Goal: Communication & Community: Share content

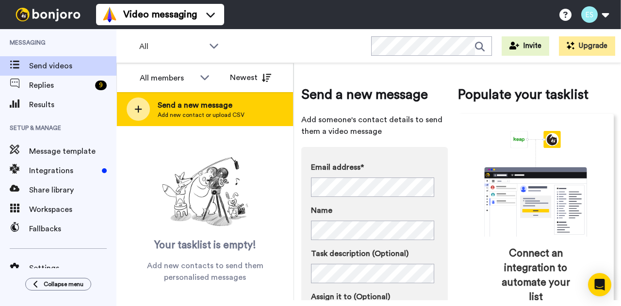
click at [217, 96] on div "Send a new message Add new contact or upload CSV" at bounding box center [205, 109] width 176 height 34
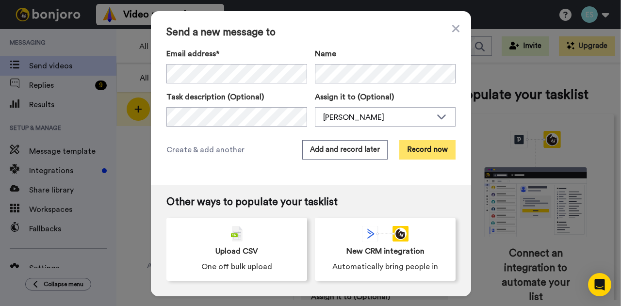
click at [428, 149] on button "Record now" at bounding box center [427, 149] width 56 height 19
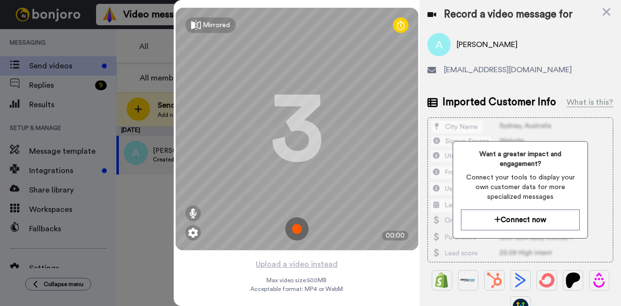
click at [295, 233] on img at bounding box center [296, 228] width 23 height 23
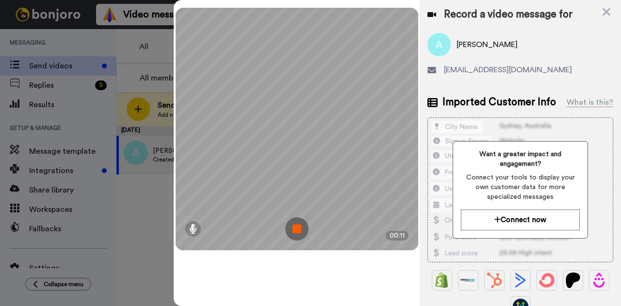
click at [295, 233] on img at bounding box center [296, 228] width 23 height 23
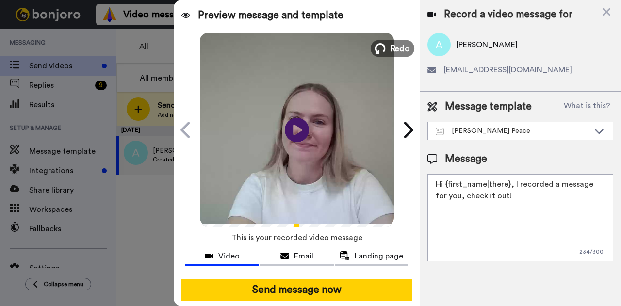
click at [383, 53] on button "Redo" at bounding box center [393, 48] width 44 height 17
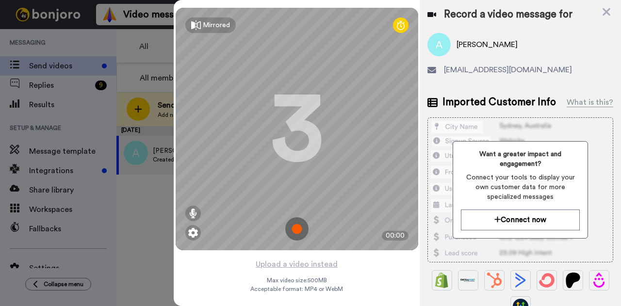
click at [295, 231] on img at bounding box center [296, 228] width 23 height 23
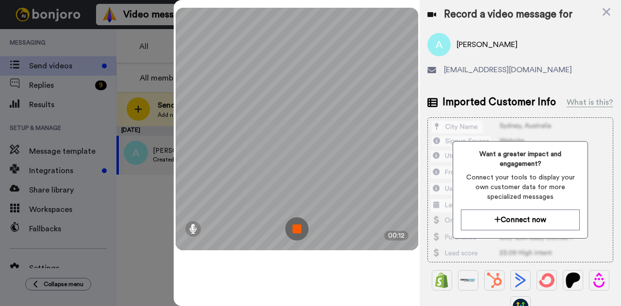
click at [295, 231] on img at bounding box center [296, 228] width 23 height 23
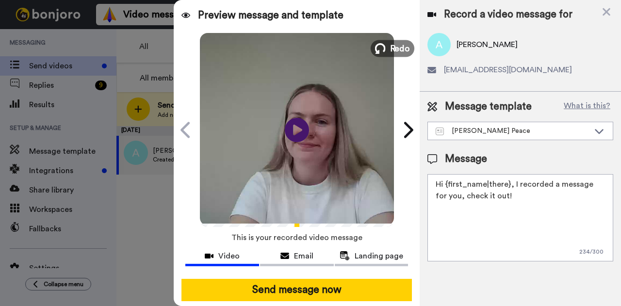
click at [395, 43] on span "Redo" at bounding box center [400, 48] width 20 height 13
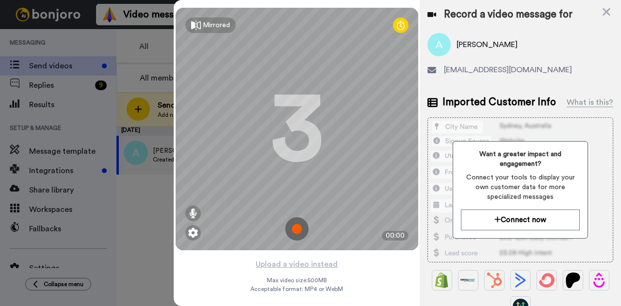
click at [296, 226] on img at bounding box center [296, 228] width 23 height 23
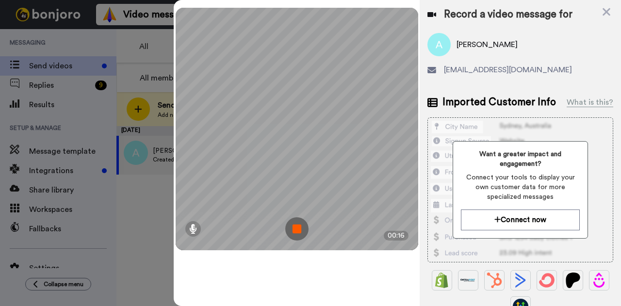
click at [296, 226] on img at bounding box center [296, 228] width 23 height 23
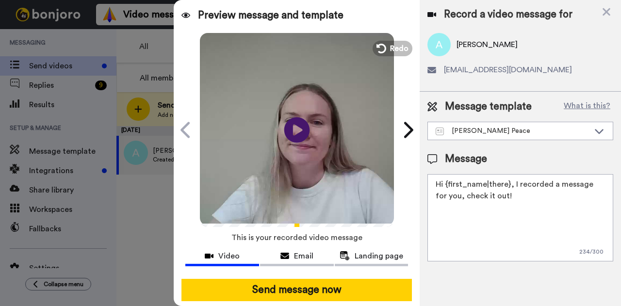
click at [290, 131] on icon "Play/Pause" at bounding box center [297, 130] width 26 height 46
drag, startPoint x: 506, startPoint y: 197, endPoint x: 443, endPoint y: 181, distance: 64.3
click at [443, 181] on textarea "Hi {first_name|there}, I recorded a message for you, check it out!" at bounding box center [520, 217] width 186 height 87
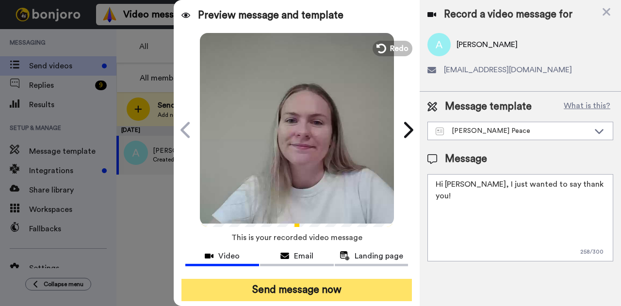
type textarea "Hi Alexis, I just wanted to say thank you!"
click at [291, 283] on button "Send message now" at bounding box center [296, 290] width 230 height 22
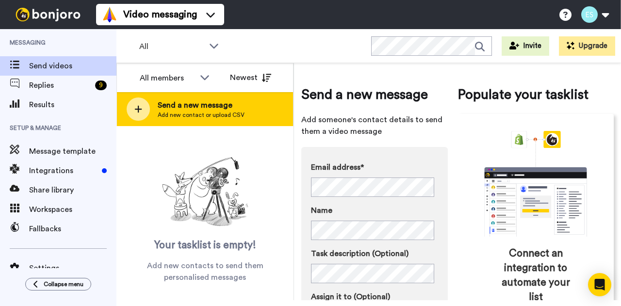
click at [171, 108] on span "Send a new message" at bounding box center [201, 105] width 87 height 12
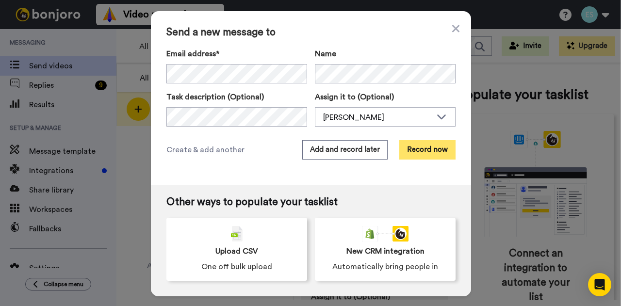
click at [439, 147] on button "Record now" at bounding box center [427, 149] width 56 height 19
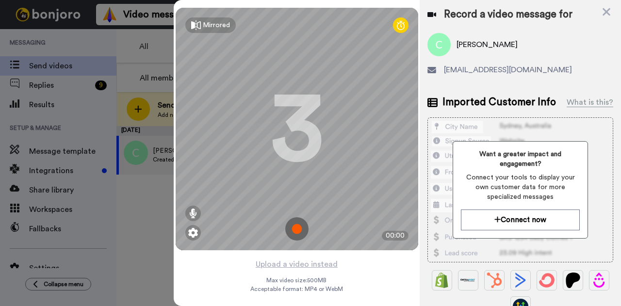
click at [297, 228] on img at bounding box center [296, 228] width 23 height 23
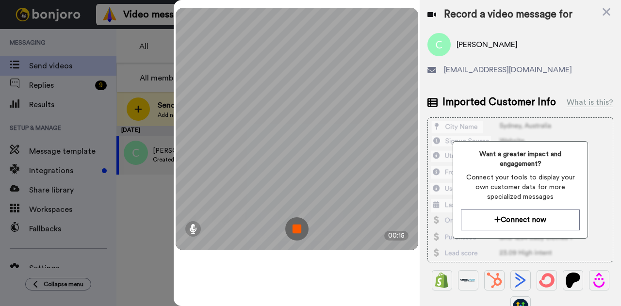
click at [297, 228] on img at bounding box center [296, 228] width 23 height 23
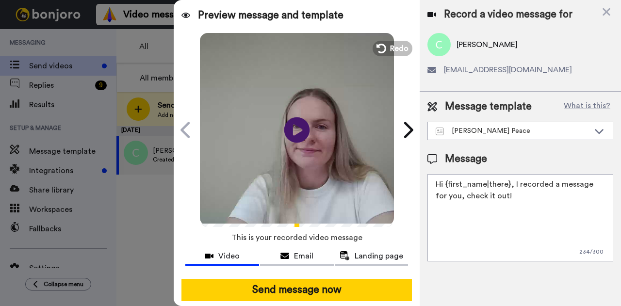
click at [297, 134] on icon at bounding box center [297, 130] width 26 height 26
drag, startPoint x: 509, startPoint y: 203, endPoint x: 446, endPoint y: 185, distance: 65.1
click at [446, 185] on textarea "Hi {first_name|there}, I recorded a message for you, check it out!" at bounding box center [520, 217] width 186 height 87
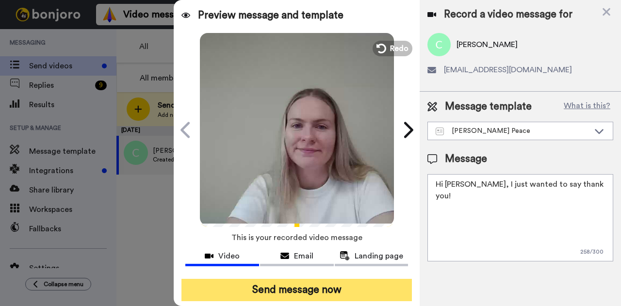
type textarea "Hi Claire, I just wanted to say thank you!"
click at [317, 281] on button "Send message now" at bounding box center [296, 290] width 230 height 22
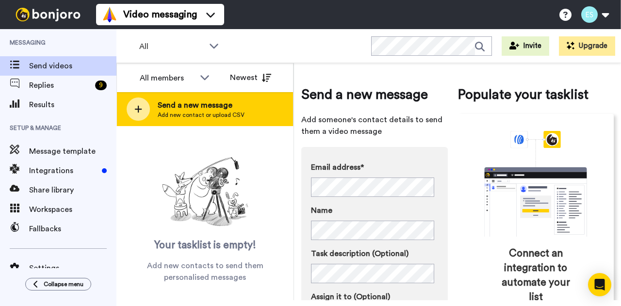
click at [213, 101] on span "Send a new message" at bounding box center [201, 105] width 87 height 12
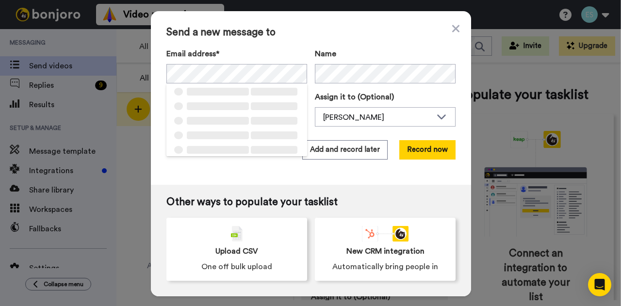
click at [349, 64] on div "Name" at bounding box center [385, 65] width 141 height 35
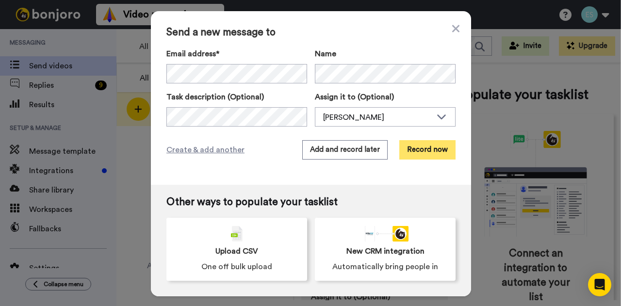
click at [419, 147] on button "Record now" at bounding box center [427, 149] width 56 height 19
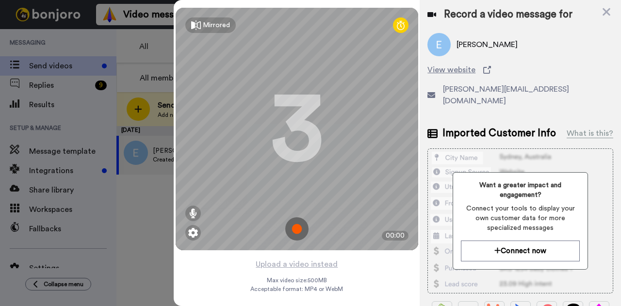
click at [294, 225] on img at bounding box center [296, 228] width 23 height 23
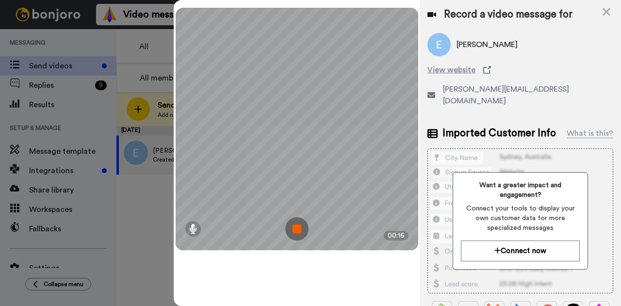
click at [303, 228] on img at bounding box center [296, 228] width 23 height 23
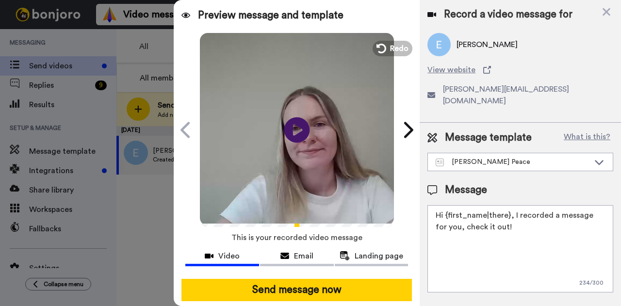
click at [287, 132] on icon at bounding box center [297, 130] width 26 height 26
drag, startPoint x: 501, startPoint y: 216, endPoint x: 444, endPoint y: 204, distance: 57.5
click at [444, 205] on textarea "Hi {first_name|there}, I recorded a message for you, check it out!" at bounding box center [520, 248] width 186 height 87
type textarea "Hi Erika, I just wanted to say thank you!"
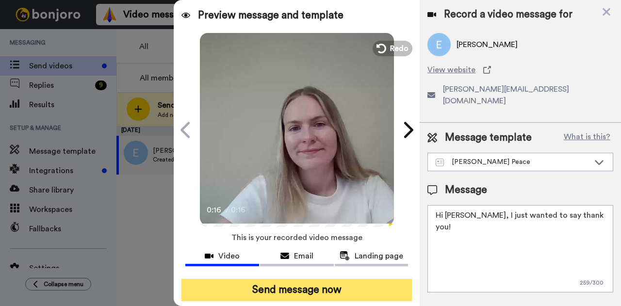
click at [336, 285] on button "Send message now" at bounding box center [296, 290] width 230 height 22
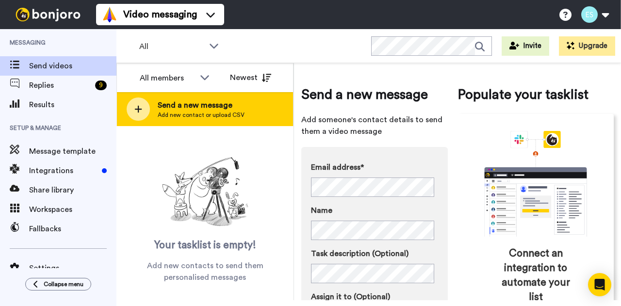
click at [181, 106] on span "Send a new message" at bounding box center [201, 105] width 87 height 12
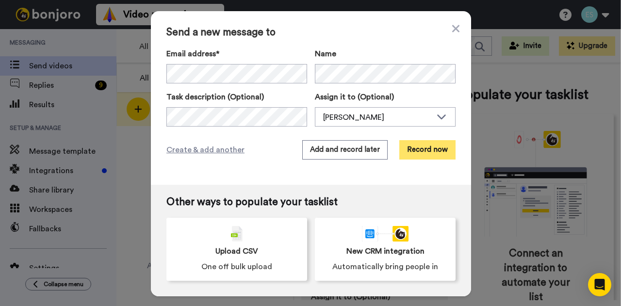
click at [426, 145] on button "Record now" at bounding box center [427, 149] width 56 height 19
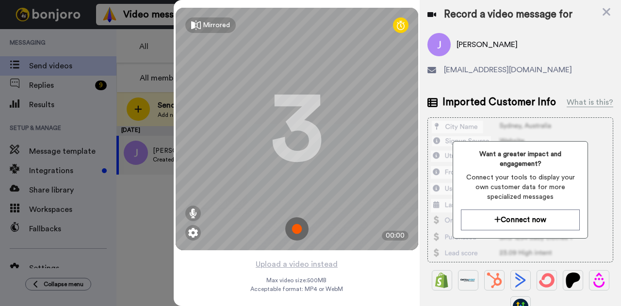
click at [292, 232] on img at bounding box center [296, 228] width 23 height 23
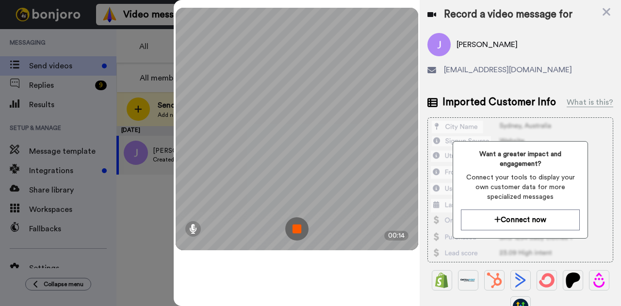
click at [294, 230] on img at bounding box center [296, 228] width 23 height 23
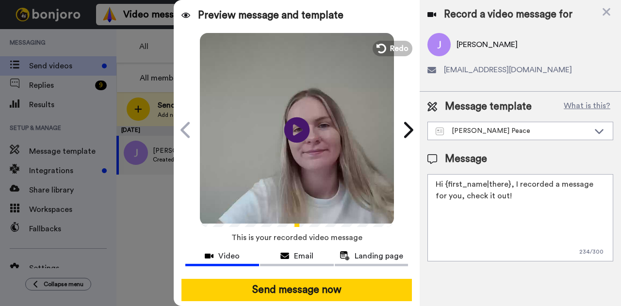
click at [294, 136] on icon at bounding box center [297, 130] width 26 height 26
drag, startPoint x: 521, startPoint y: 202, endPoint x: 442, endPoint y: 185, distance: 80.5
click at [442, 185] on textarea "Hi {first_name|there}, I recorded a message for you, check it out!" at bounding box center [520, 217] width 186 height 87
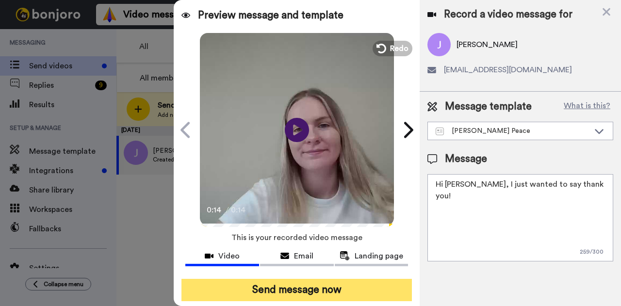
type textarea "Hi James, I just wanted to say thank you!"
click at [357, 279] on button "Send message now" at bounding box center [296, 290] width 230 height 22
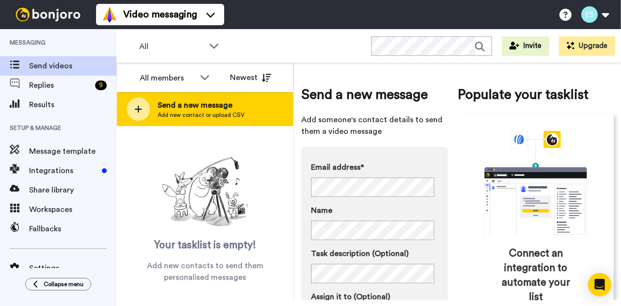
click at [152, 100] on div "Send a new message Add new contact or upload CSV" at bounding box center [205, 109] width 176 height 34
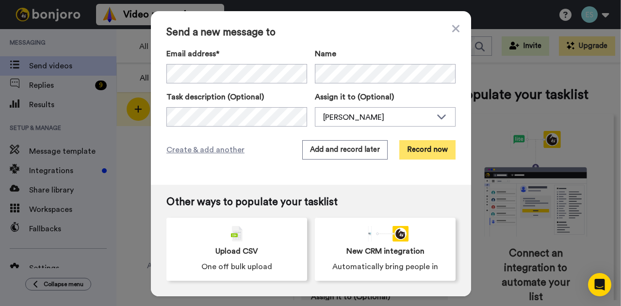
click at [427, 156] on button "Record now" at bounding box center [427, 149] width 56 height 19
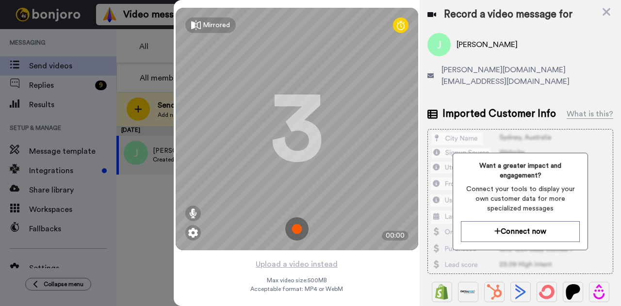
click at [295, 222] on img at bounding box center [296, 228] width 23 height 23
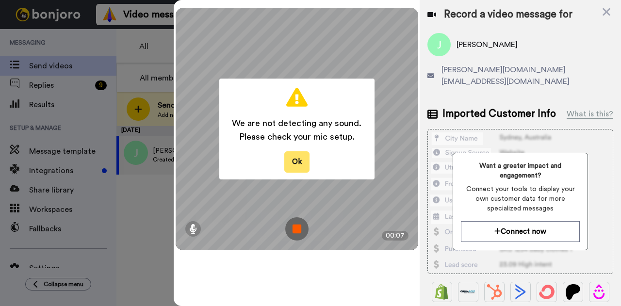
click at [291, 167] on button "Ok" at bounding box center [296, 161] width 25 height 21
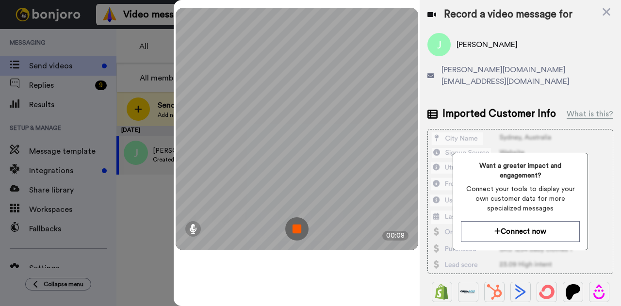
click at [299, 231] on img at bounding box center [296, 228] width 23 height 23
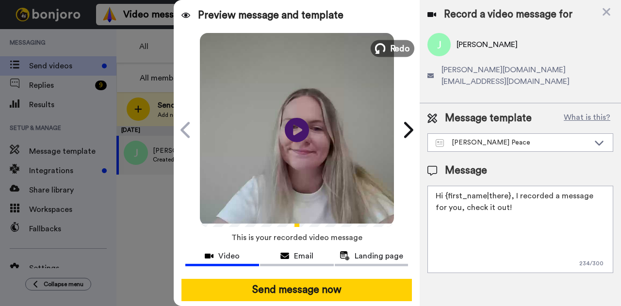
click at [390, 43] on span "Redo" at bounding box center [400, 48] width 20 height 13
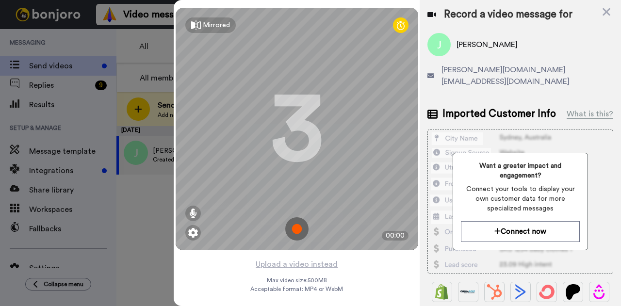
click at [293, 223] on img at bounding box center [296, 228] width 23 height 23
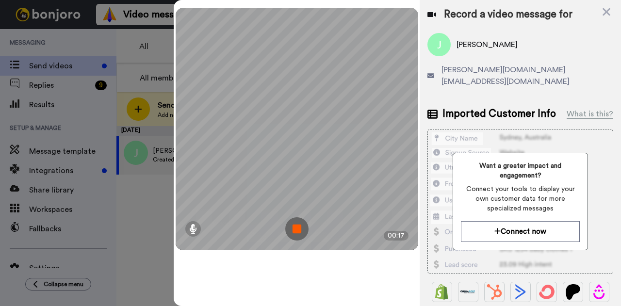
click at [299, 223] on img at bounding box center [296, 228] width 23 height 23
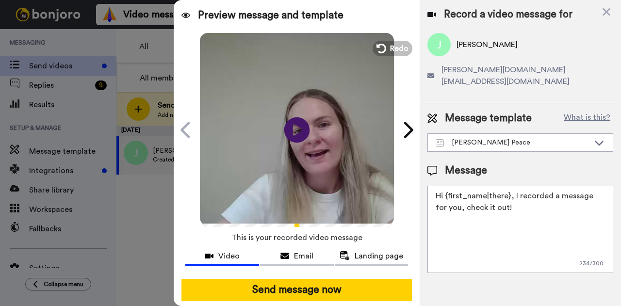
click at [290, 124] on icon at bounding box center [297, 130] width 26 height 26
drag, startPoint x: 507, startPoint y: 196, endPoint x: 446, endPoint y: 183, distance: 62.6
click at [446, 186] on textarea "Hi {first_name|there}, I recorded a message for you, check it out!" at bounding box center [520, 229] width 186 height 87
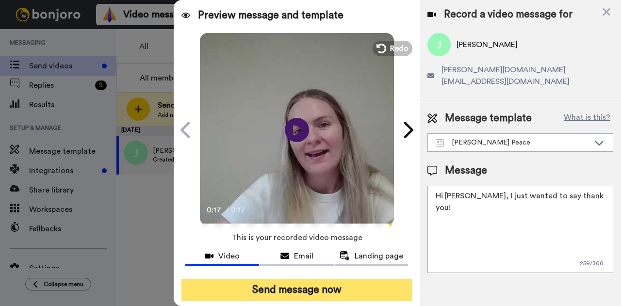
type textarea "Hi Jason, I just wanted to say thank you!"
click at [355, 286] on button "Send message now" at bounding box center [296, 290] width 230 height 22
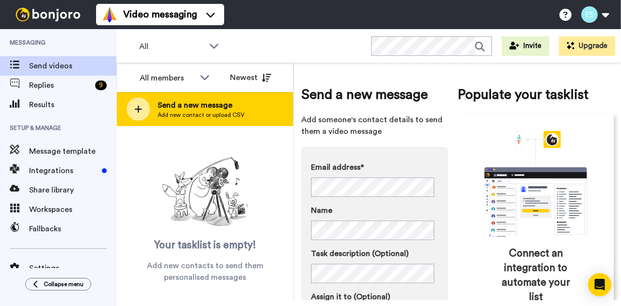
click at [179, 114] on span "Add new contact or upload CSV" at bounding box center [201, 115] width 87 height 8
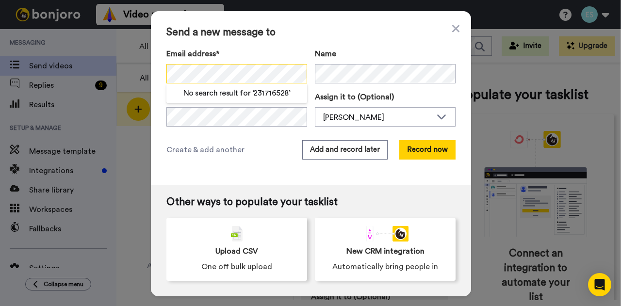
click at [62, 94] on div "Send a new message to Email address* No search result for ‘ 231716528 ’ Name Ta…" at bounding box center [310, 153] width 621 height 306
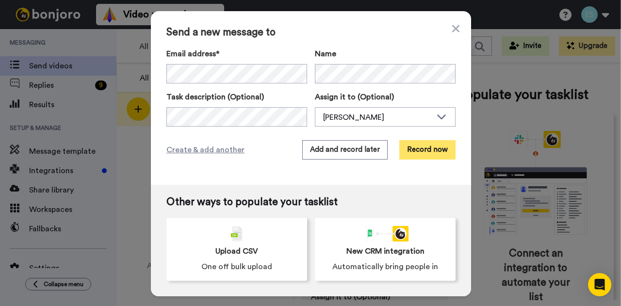
click at [421, 152] on button "Record now" at bounding box center [427, 149] width 56 height 19
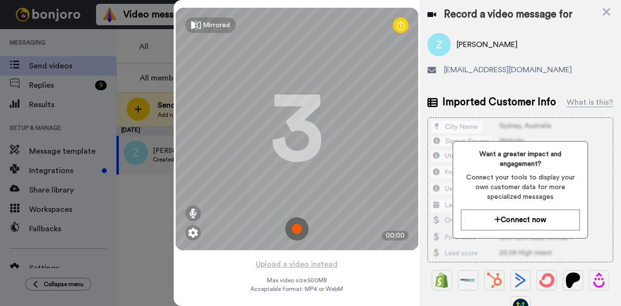
click at [293, 234] on img at bounding box center [296, 228] width 23 height 23
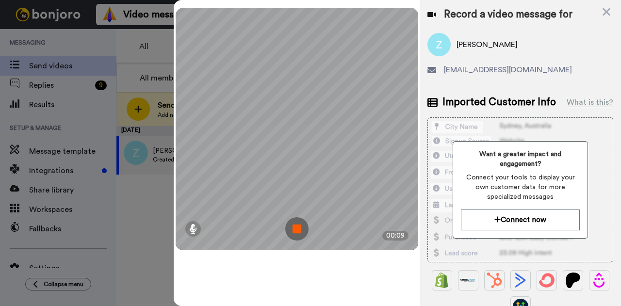
click at [293, 234] on img at bounding box center [296, 228] width 23 height 23
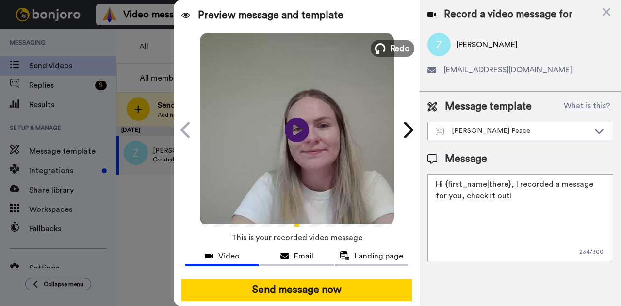
click at [390, 49] on span "Redo" at bounding box center [400, 48] width 20 height 13
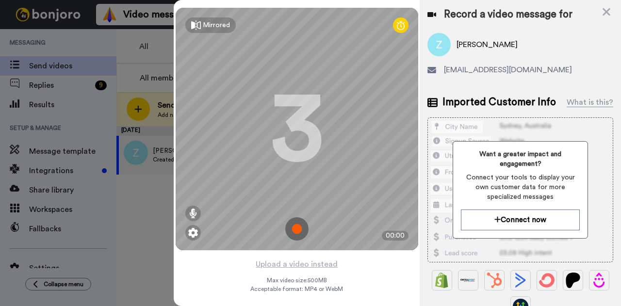
click at [292, 228] on img at bounding box center [296, 228] width 23 height 23
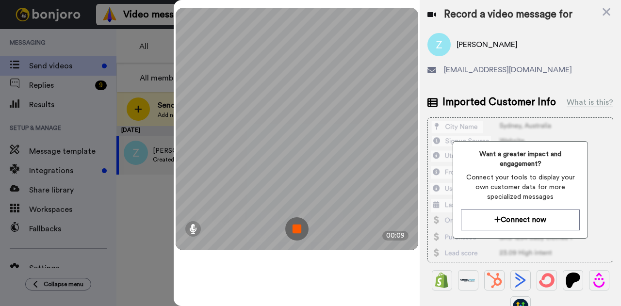
click at [304, 224] on img at bounding box center [296, 228] width 23 height 23
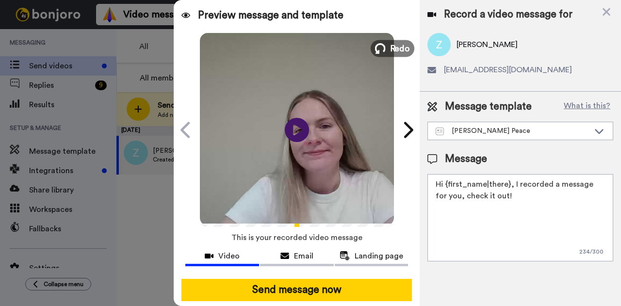
click at [390, 47] on span "Redo" at bounding box center [400, 48] width 20 height 13
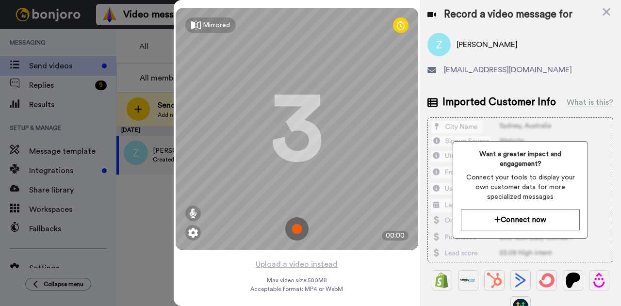
click at [286, 226] on img at bounding box center [296, 228] width 23 height 23
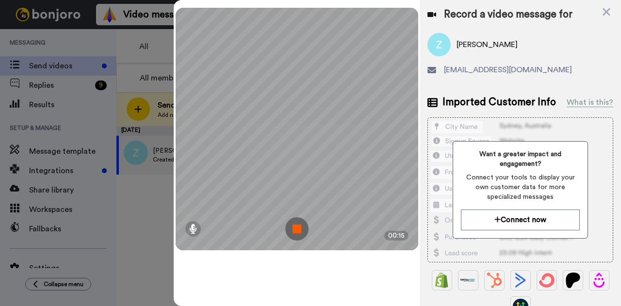
click at [294, 228] on img at bounding box center [296, 228] width 23 height 23
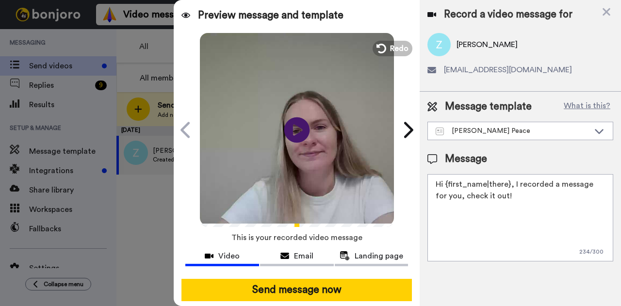
click at [294, 131] on icon "Play/Pause" at bounding box center [297, 130] width 26 height 46
drag, startPoint x: 515, startPoint y: 195, endPoint x: 445, endPoint y: 183, distance: 70.4
click at [445, 183] on textarea "Hi {first_name|there}, I recorded a message for you, check it out!" at bounding box center [520, 217] width 186 height 87
click at [449, 185] on textarea "Hi zoe, I just wanted to say thank you!" at bounding box center [520, 217] width 186 height 87
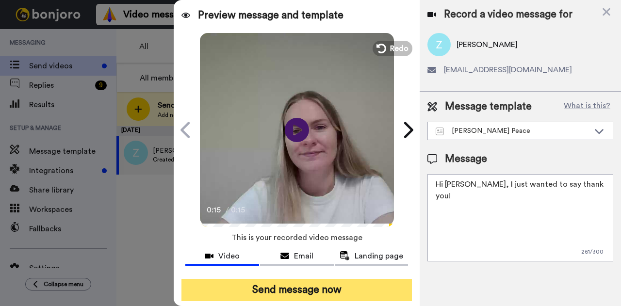
type textarea "Hi [PERSON_NAME], I just wanted to say thank you!"
click at [326, 288] on button "Send message now" at bounding box center [296, 290] width 230 height 22
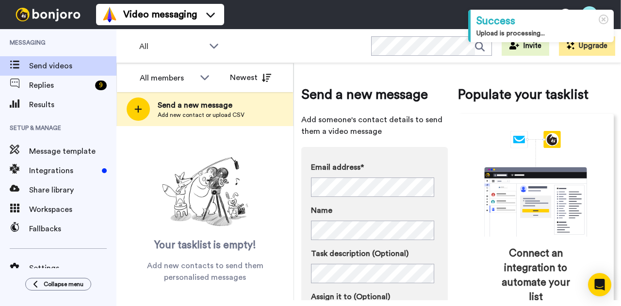
click at [296, 81] on div "Send a new message Add someone's contact details to send them a video message E…" at bounding box center [457, 181] width 327 height 237
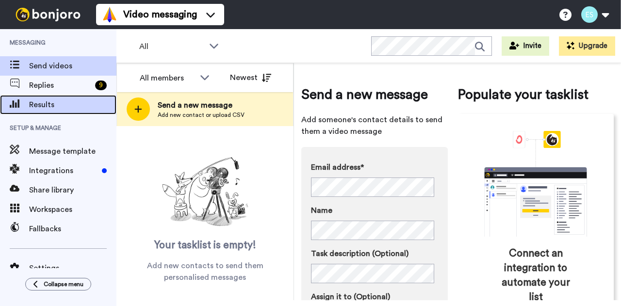
click at [77, 101] on span "Results" at bounding box center [72, 105] width 87 height 12
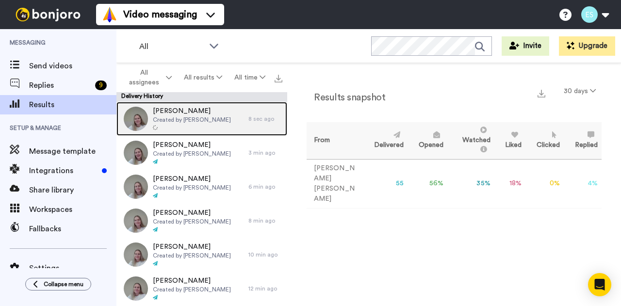
click at [202, 124] on div "[PERSON_NAME] Created by [PERSON_NAME]" at bounding box center [192, 118] width 78 height 25
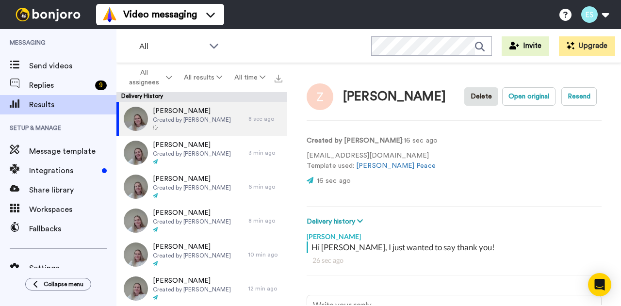
scroll to position [3, 0]
